Goal: Task Accomplishment & Management: Complete application form

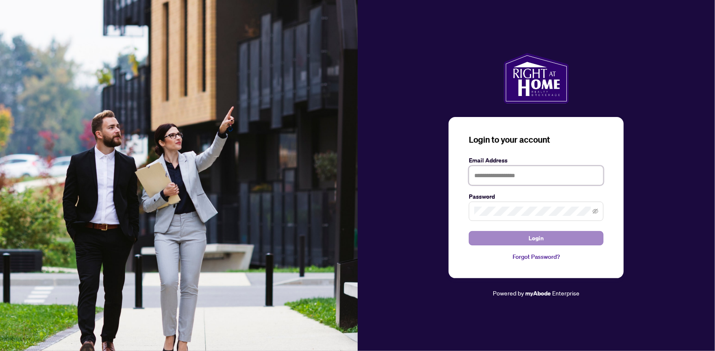
type input "**********"
click at [547, 235] on button "Login" at bounding box center [536, 238] width 135 height 14
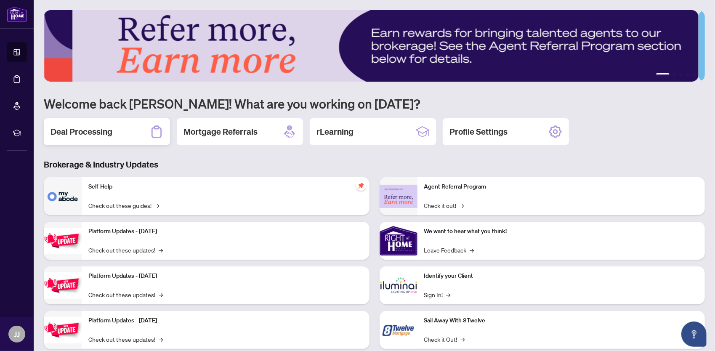
click at [93, 130] on h2 "Deal Processing" at bounding box center [82, 132] width 62 height 12
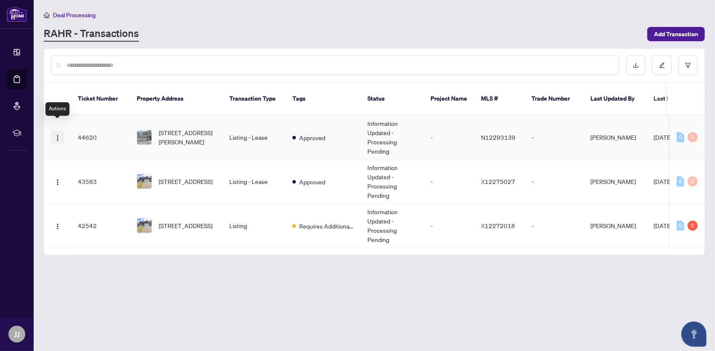
click at [54, 135] on img "button" at bounding box center [57, 138] width 7 height 7
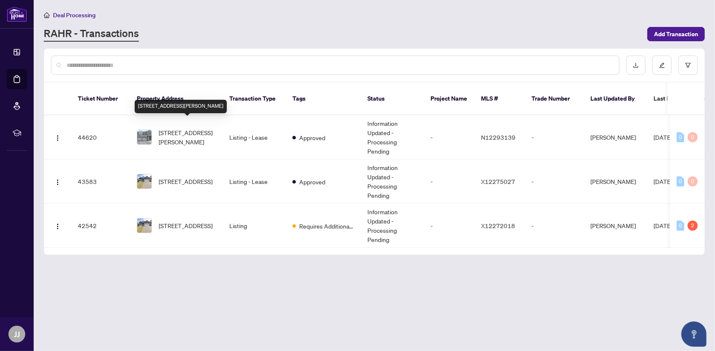
drag, startPoint x: 175, startPoint y: 125, endPoint x: 208, endPoint y: 52, distance: 80.6
click at [208, 52] on div at bounding box center [374, 65] width 660 height 33
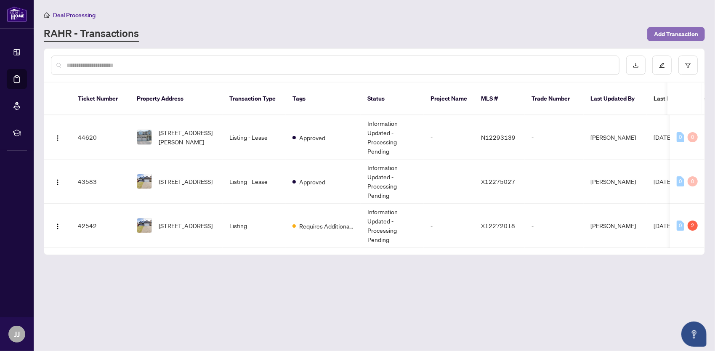
click at [686, 32] on span "Add Transaction" at bounding box center [676, 33] width 44 height 13
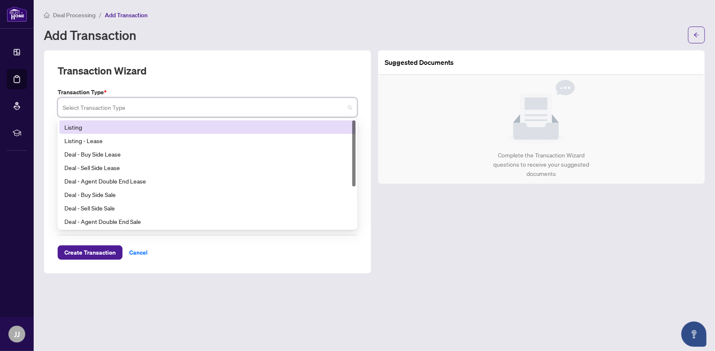
click at [138, 104] on input "search" at bounding box center [204, 108] width 282 height 19
click at [194, 112] on input "search" at bounding box center [204, 108] width 282 height 19
type input "**"
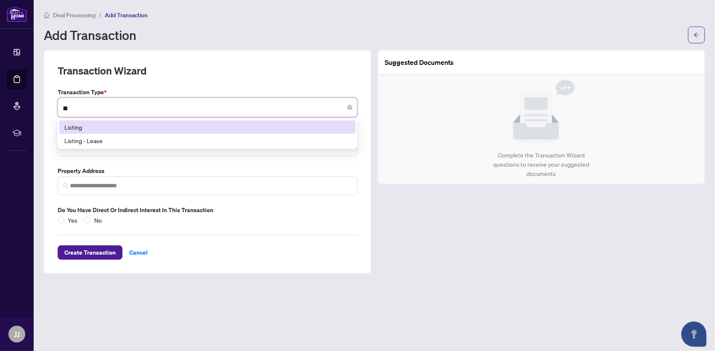
click at [213, 125] on div "Listing" at bounding box center [207, 126] width 286 height 9
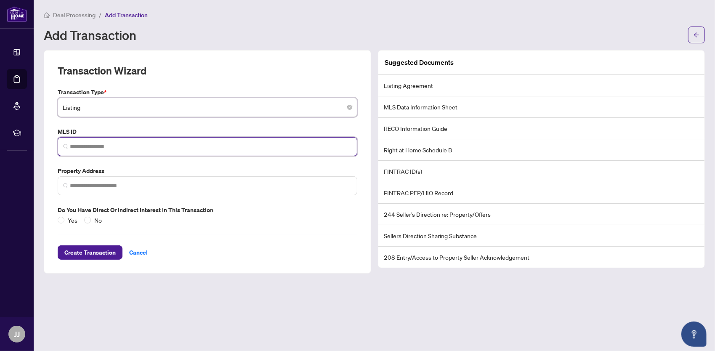
click at [211, 146] on input "search" at bounding box center [211, 146] width 282 height 9
type input "********"
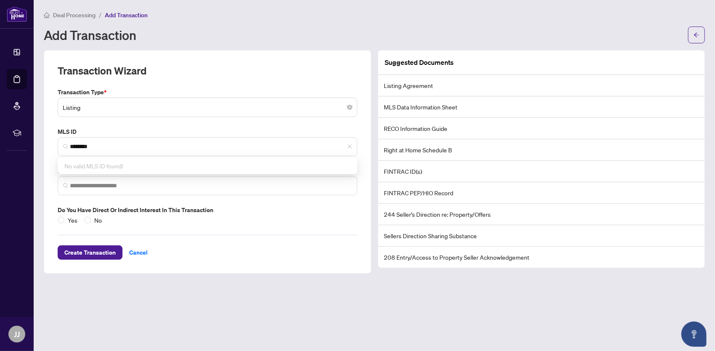
click at [198, 256] on div "Create Transaction Cancel" at bounding box center [208, 242] width 300 height 35
click at [155, 186] on input "search" at bounding box center [211, 185] width 282 height 9
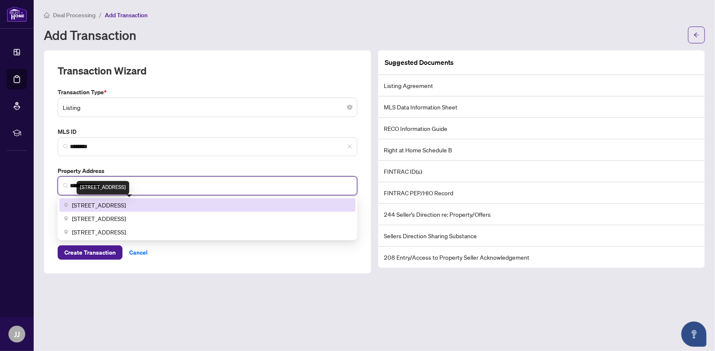
click at [126, 204] on span "[STREET_ADDRESS]" at bounding box center [99, 204] width 54 height 9
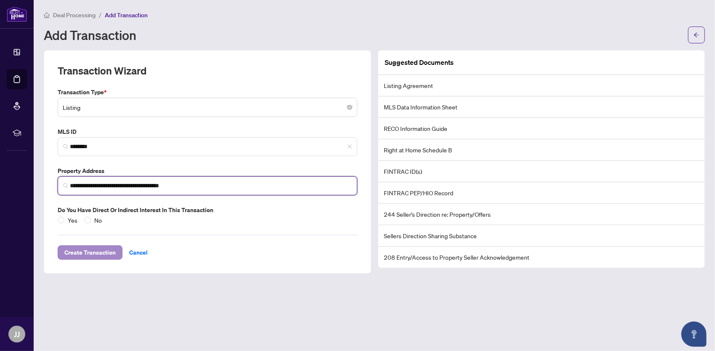
type input "**********"
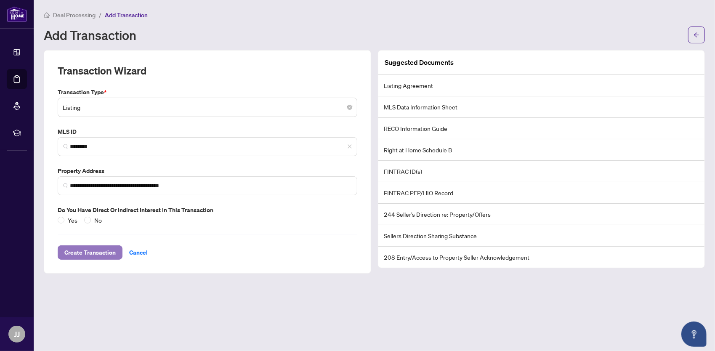
click at [82, 253] on span "Create Transaction" at bounding box center [89, 252] width 51 height 13
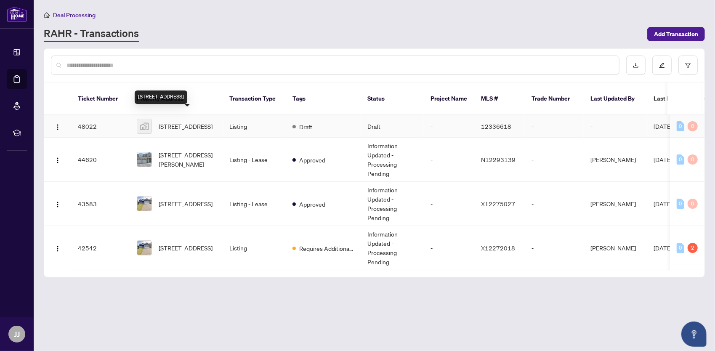
click at [184, 122] on span "[STREET_ADDRESS]" at bounding box center [186, 126] width 54 height 9
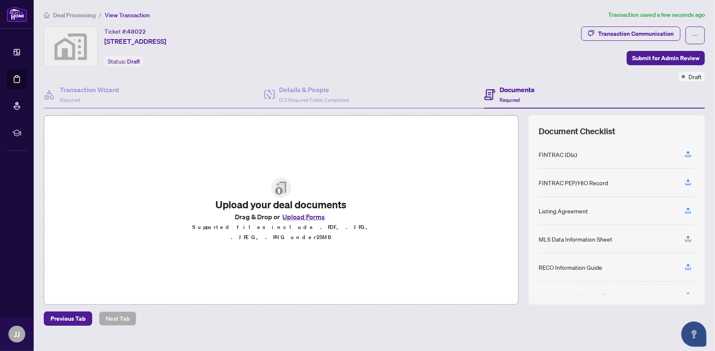
click at [300, 219] on button "Upload Forms" at bounding box center [304, 216] width 48 height 11
click at [304, 220] on button "Upload Forms" at bounding box center [304, 216] width 48 height 11
click at [294, 222] on button "Upload Forms" at bounding box center [304, 216] width 48 height 11
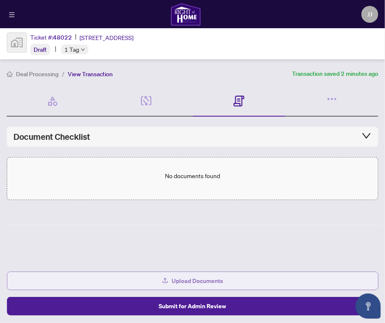
click at [208, 282] on span "Upload Documents" at bounding box center [197, 280] width 51 height 13
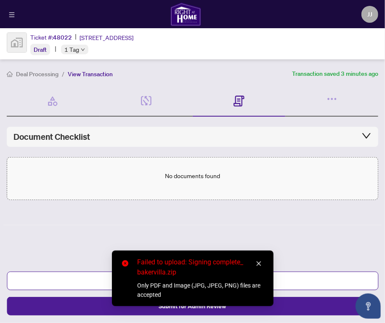
click at [260, 262] on icon "close" at bounding box center [259, 264] width 6 height 6
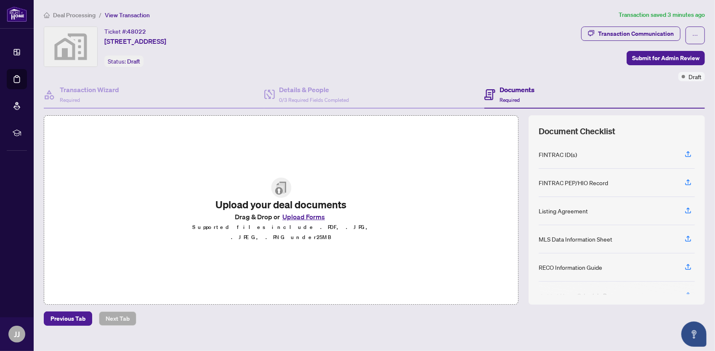
click at [317, 220] on button "Upload Forms" at bounding box center [304, 216] width 48 height 11
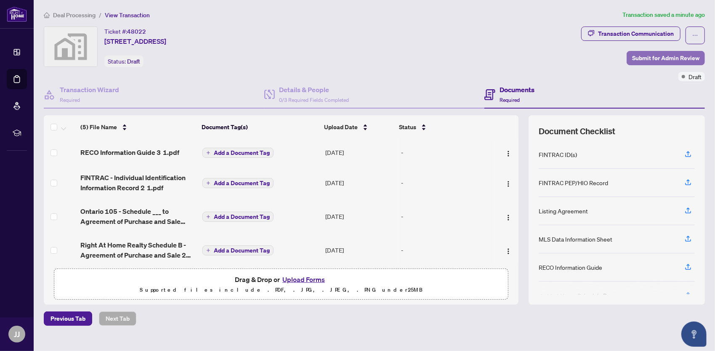
click at [664, 57] on span "Submit for Admin Review" at bounding box center [665, 57] width 67 height 13
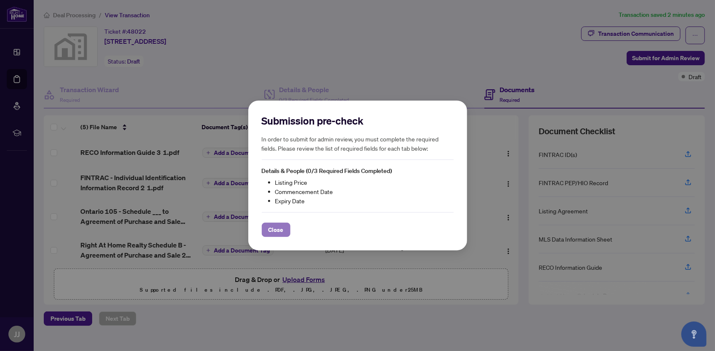
click at [272, 234] on span "Close" at bounding box center [276, 229] width 15 height 13
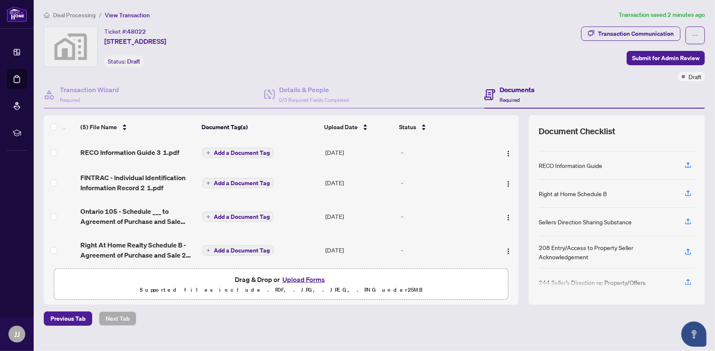
scroll to position [104, 0]
click at [61, 317] on span "Previous Tab" at bounding box center [68, 318] width 35 height 13
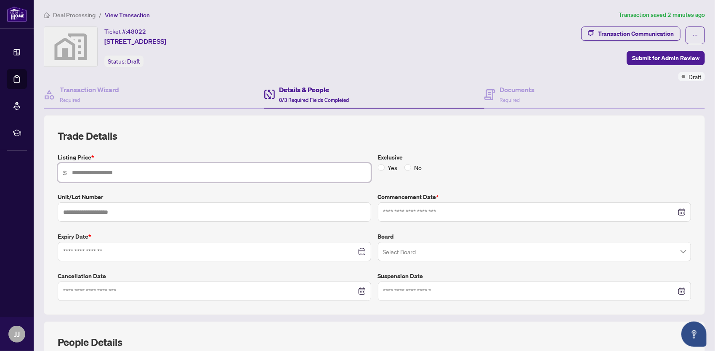
click at [158, 170] on input "text" at bounding box center [219, 172] width 294 height 9
type input "*********"
click at [194, 254] on div at bounding box center [215, 251] width 314 height 19
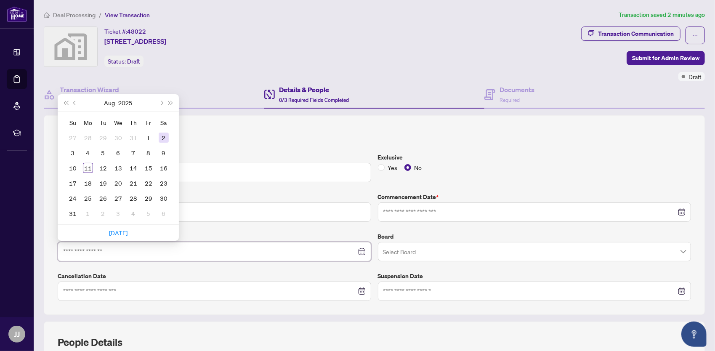
type input "**********"
click at [161, 101] on span "Next month (PageDown)" at bounding box center [161, 103] width 4 height 4
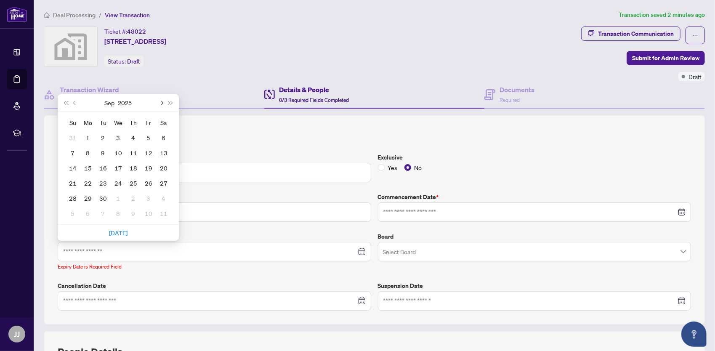
click at [161, 101] on span "Next month (PageDown)" at bounding box center [161, 103] width 4 height 4
type input "**********"
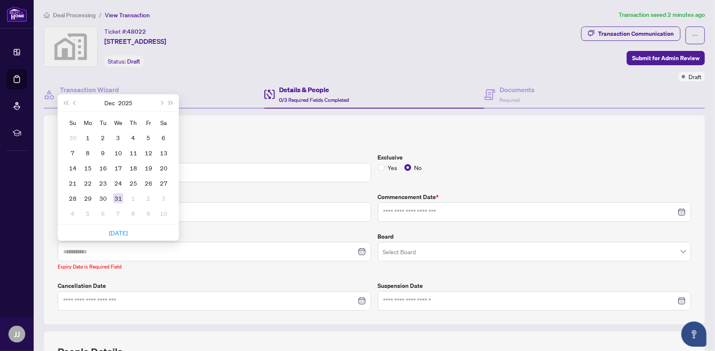
click at [118, 200] on div "31" at bounding box center [118, 198] width 10 height 10
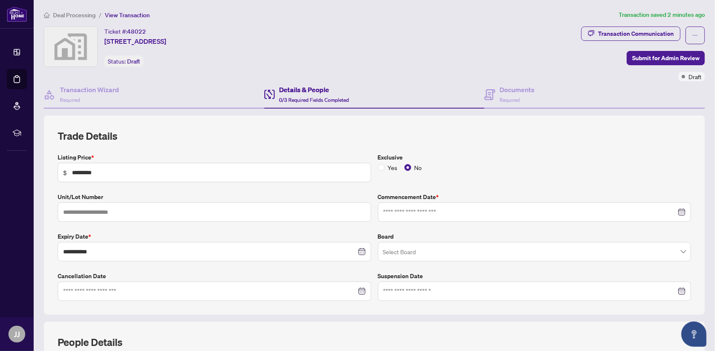
click at [434, 217] on div at bounding box center [535, 211] width 314 height 19
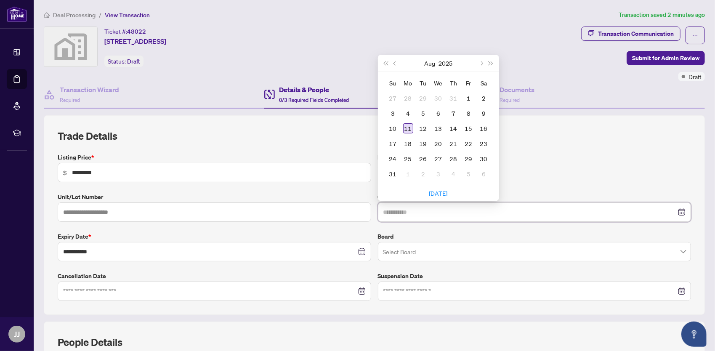
type input "**********"
click at [401, 126] on td "11" at bounding box center [408, 128] width 15 height 15
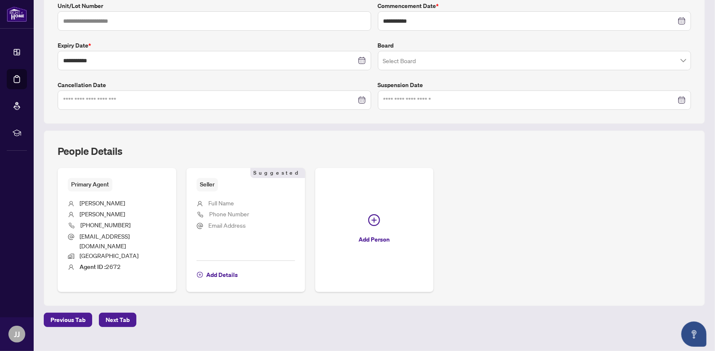
scroll to position [195, 0]
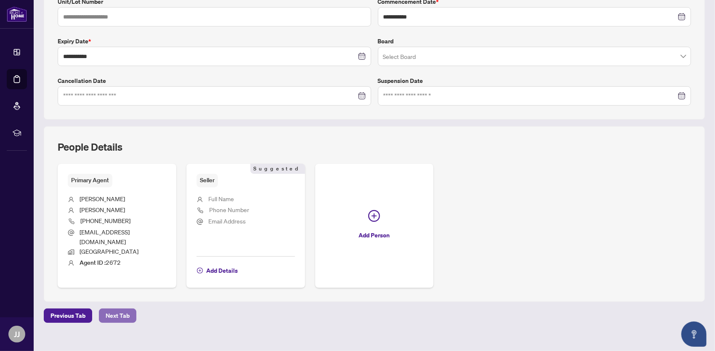
click at [112, 309] on span "Next Tab" at bounding box center [118, 315] width 24 height 13
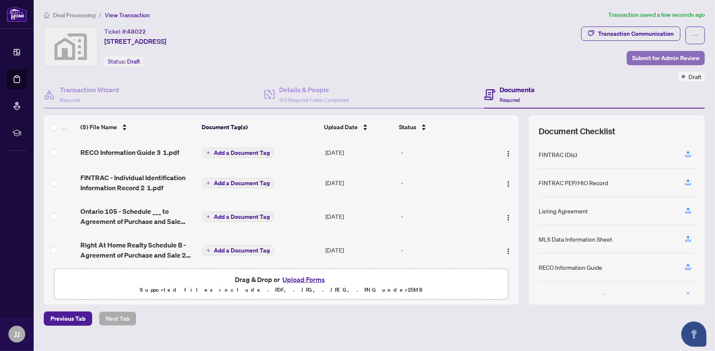
click at [665, 56] on span "Submit for Admin Review" at bounding box center [665, 57] width 67 height 13
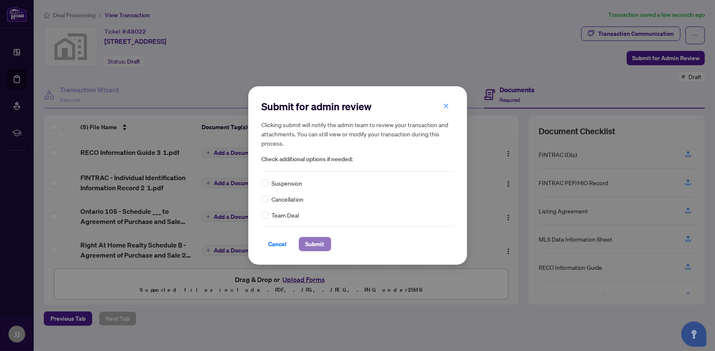
click at [307, 247] on span "Submit" at bounding box center [315, 243] width 19 height 13
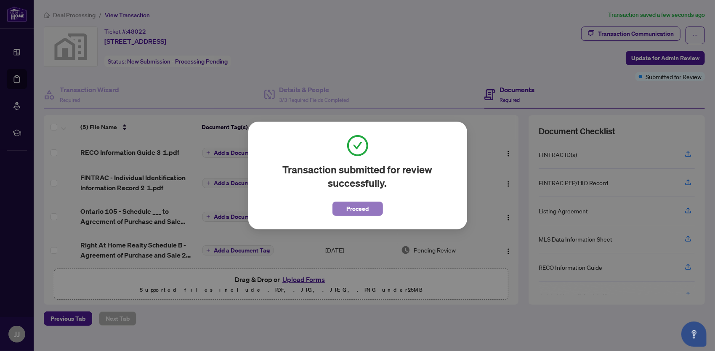
click at [374, 209] on button "Proceed" at bounding box center [358, 209] width 51 height 14
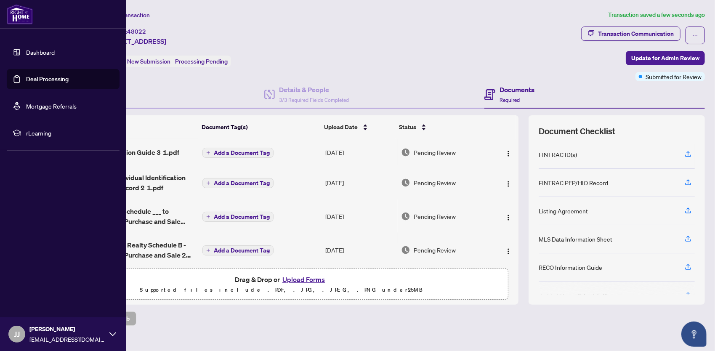
click at [19, 13] on img at bounding box center [20, 14] width 26 height 20
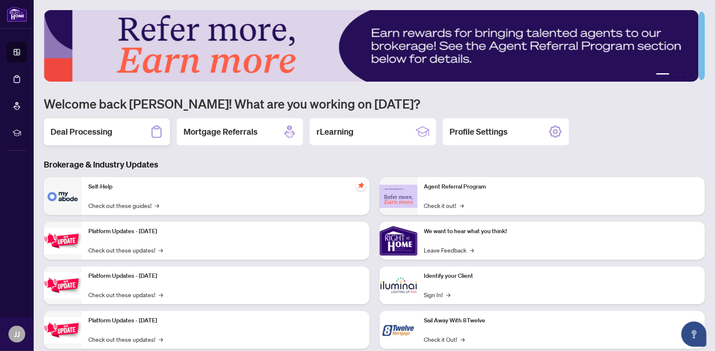
click at [106, 139] on div "Deal Processing" at bounding box center [107, 131] width 126 height 27
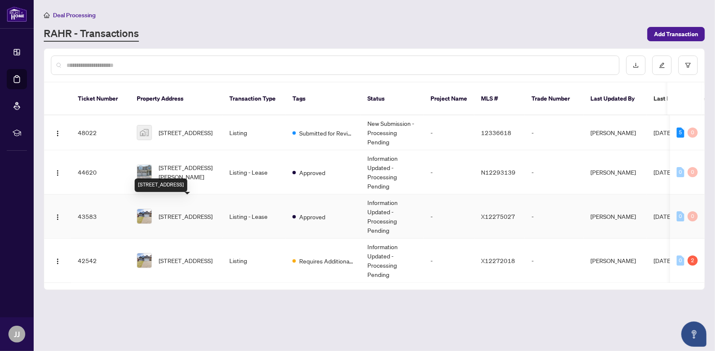
click at [170, 212] on span "[STREET_ADDRESS]" at bounding box center [186, 216] width 54 height 9
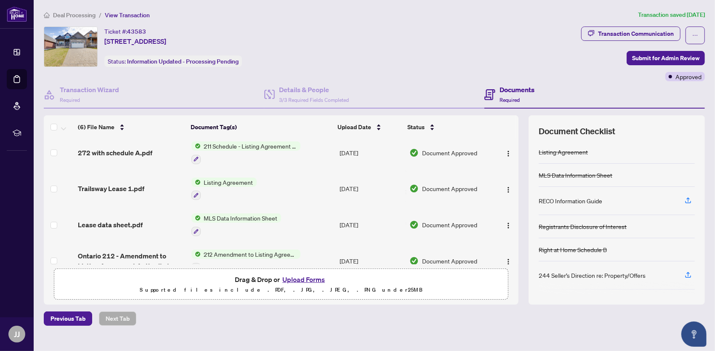
scroll to position [42, 0]
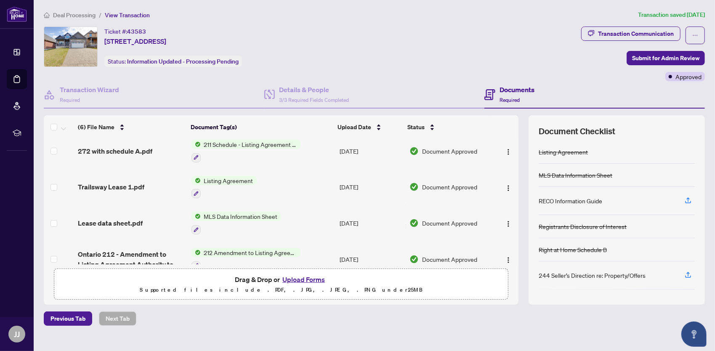
click at [226, 212] on span "MLS Data Information Sheet" at bounding box center [241, 216] width 80 height 9
click at [229, 259] on span "MLS Data Information Sheet" at bounding box center [237, 255] width 80 height 9
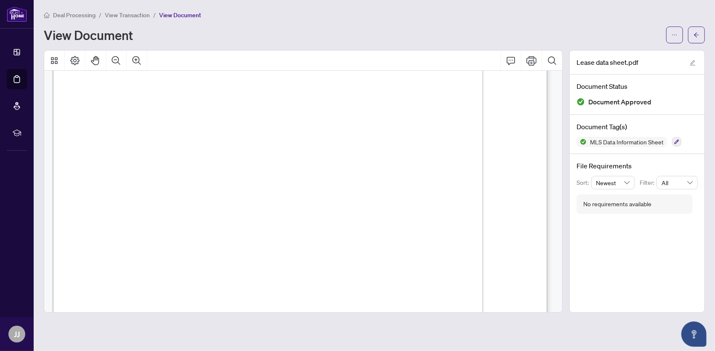
scroll to position [126, 0]
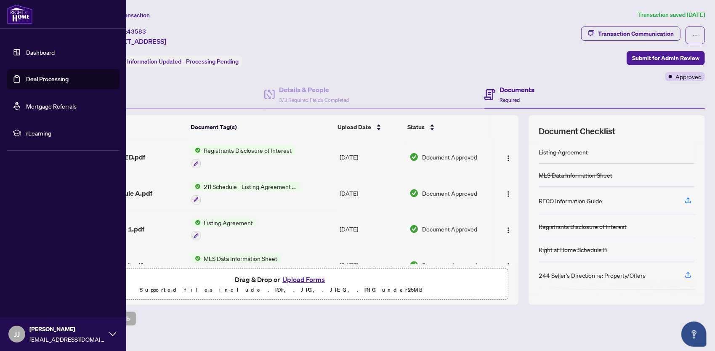
click at [42, 77] on link "Deal Processing" at bounding box center [47, 79] width 43 height 8
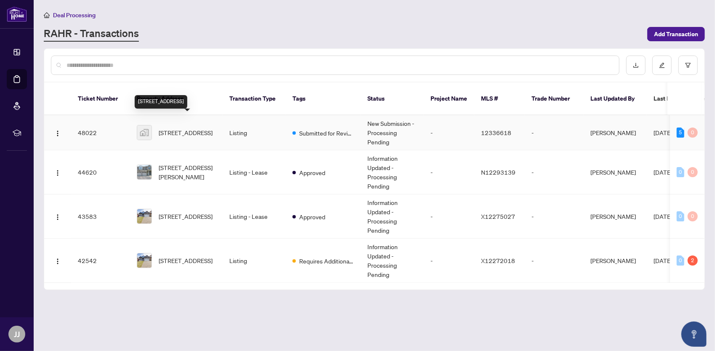
click at [186, 128] on span "[STREET_ADDRESS]" at bounding box center [186, 132] width 54 height 9
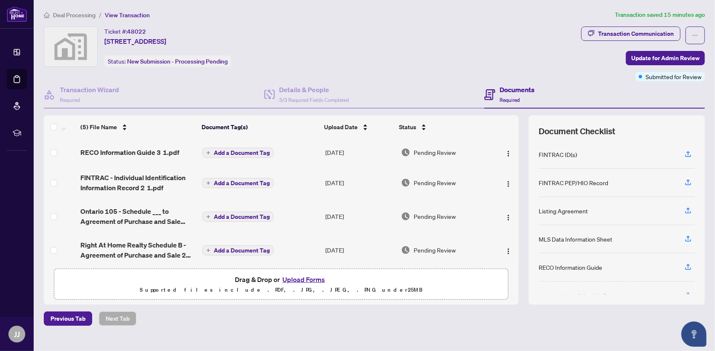
click at [314, 277] on button "Upload Forms" at bounding box center [304, 279] width 48 height 11
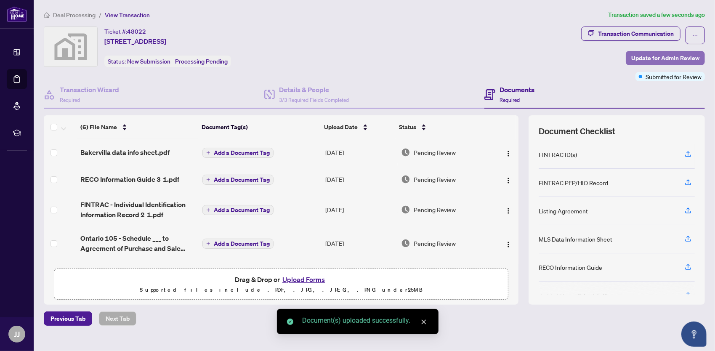
click at [642, 59] on span "Update for Admin Review" at bounding box center [665, 57] width 68 height 13
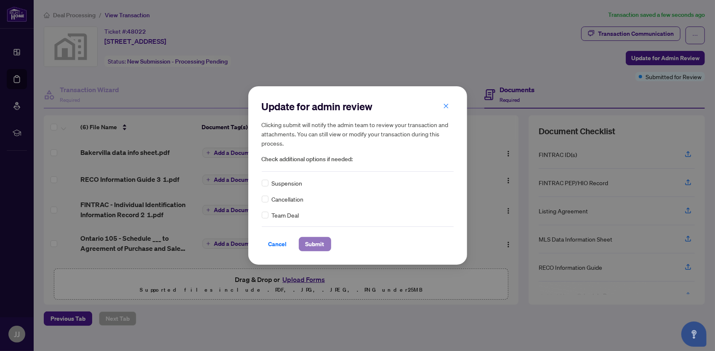
click at [322, 237] on button "Submit" at bounding box center [315, 244] width 32 height 14
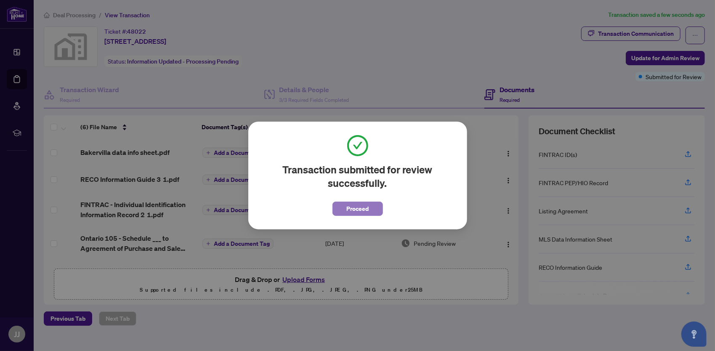
click at [364, 214] on span "Proceed" at bounding box center [357, 208] width 22 height 13
